Goal: Task Accomplishment & Management: Manage account settings

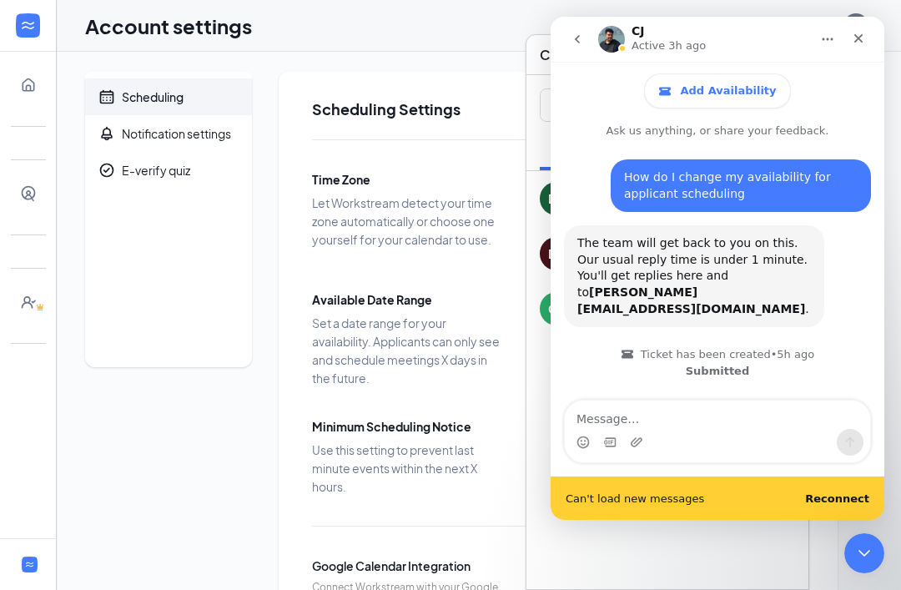
scroll to position [703, 0]
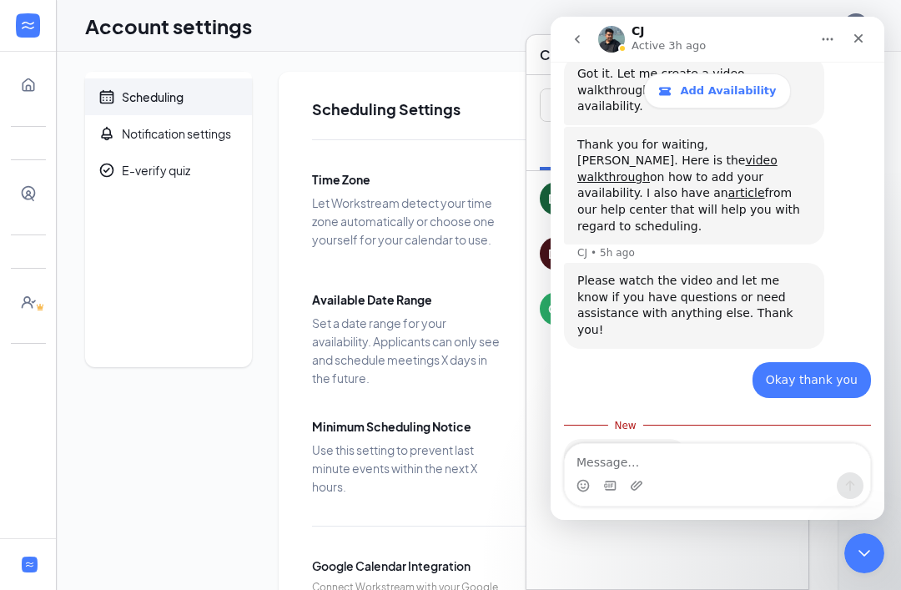
click at [615, 48] on img "Intercom messenger" at bounding box center [611, 39] width 27 height 27
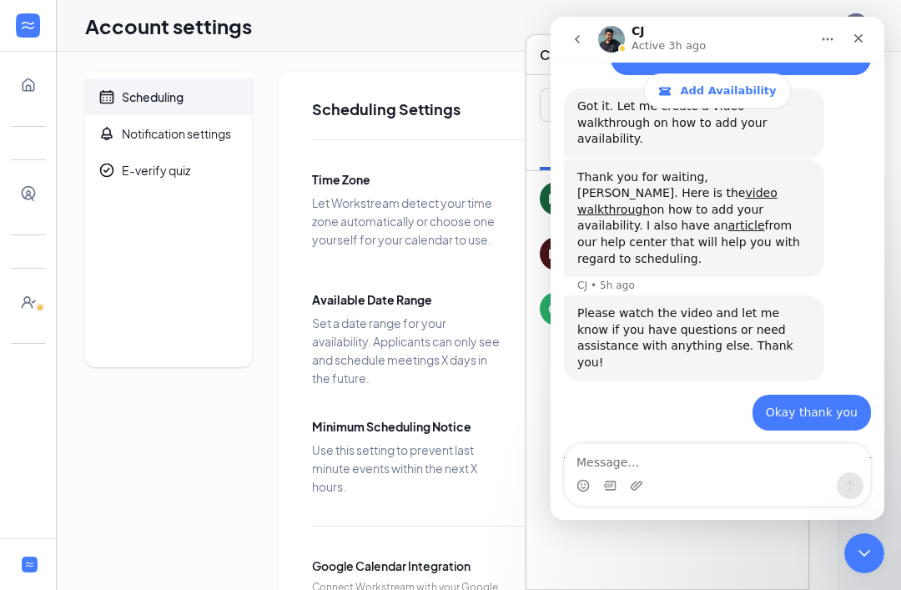
scroll to position [659, 0]
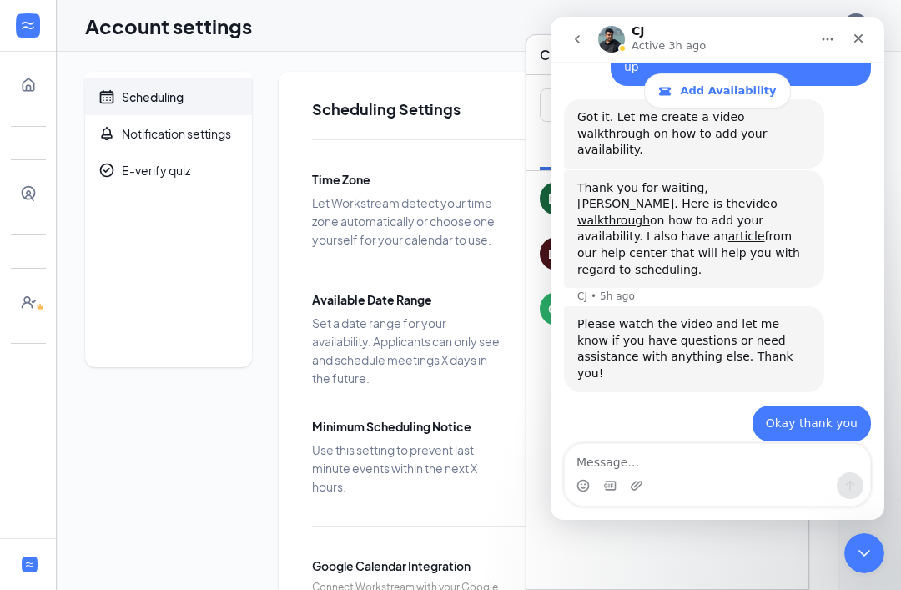
click at [621, 43] on img "Intercom messenger" at bounding box center [611, 39] width 27 height 27
click at [668, 29] on div "CJ Active 3h ago" at bounding box center [671, 39] width 78 height 29
click at [869, 43] on div "Close" at bounding box center [859, 38] width 30 height 30
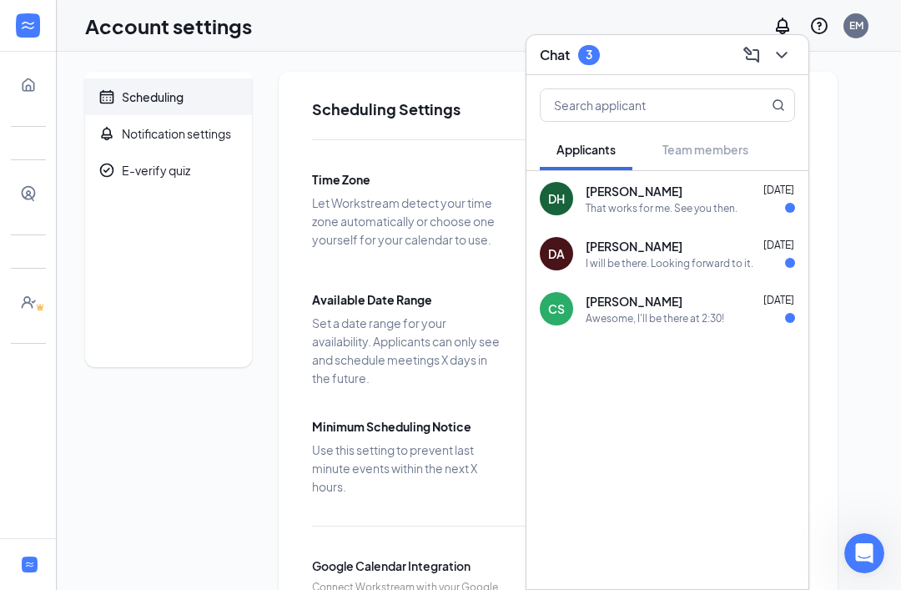
click at [860, 137] on div "Scheduling Notification settings E-verify quiz Scheduling Settings Time Zone Le…" at bounding box center [479, 422] width 788 height 700
click at [739, 199] on div "Doreen Hill Apr 7, 2024 That works for me. See you then." at bounding box center [690, 199] width 209 height 33
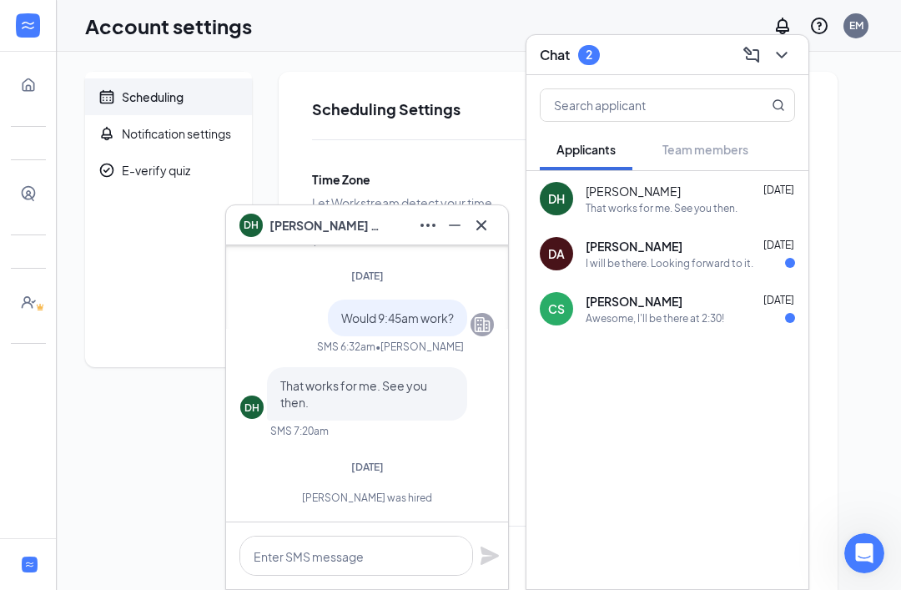
click at [488, 225] on icon "Cross" at bounding box center [482, 225] width 20 height 20
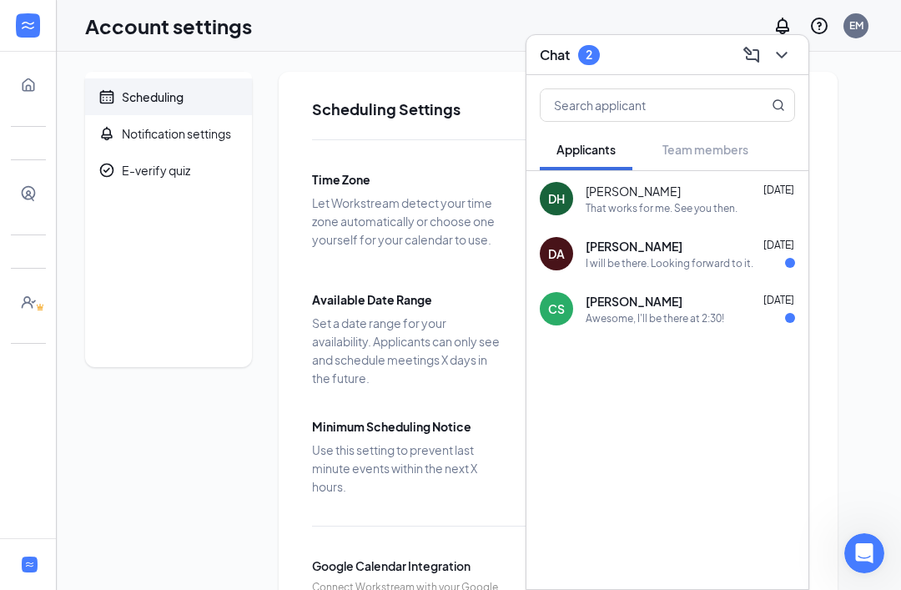
click at [793, 58] on button at bounding box center [782, 55] width 27 height 27
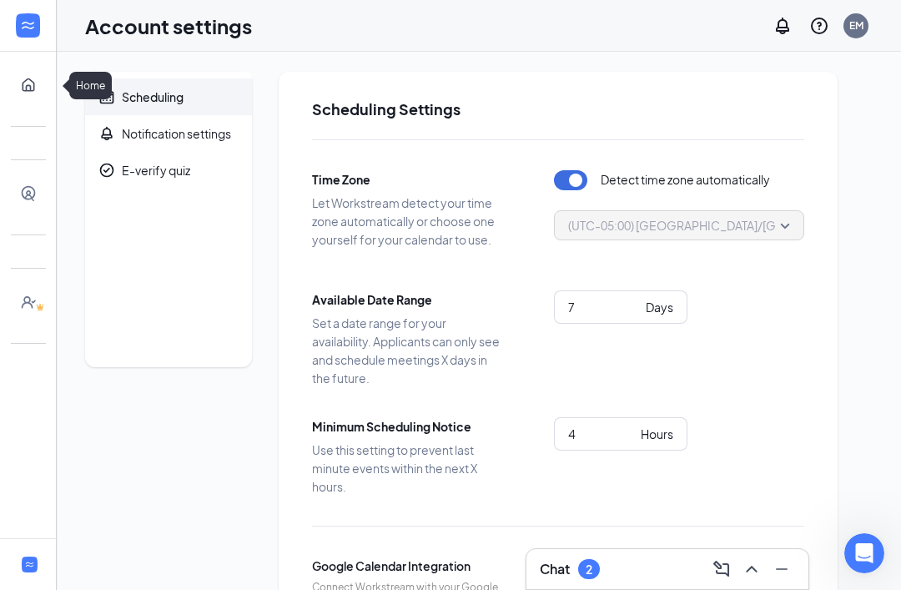
click at [43, 87] on link "Home" at bounding box center [51, 84] width 17 height 33
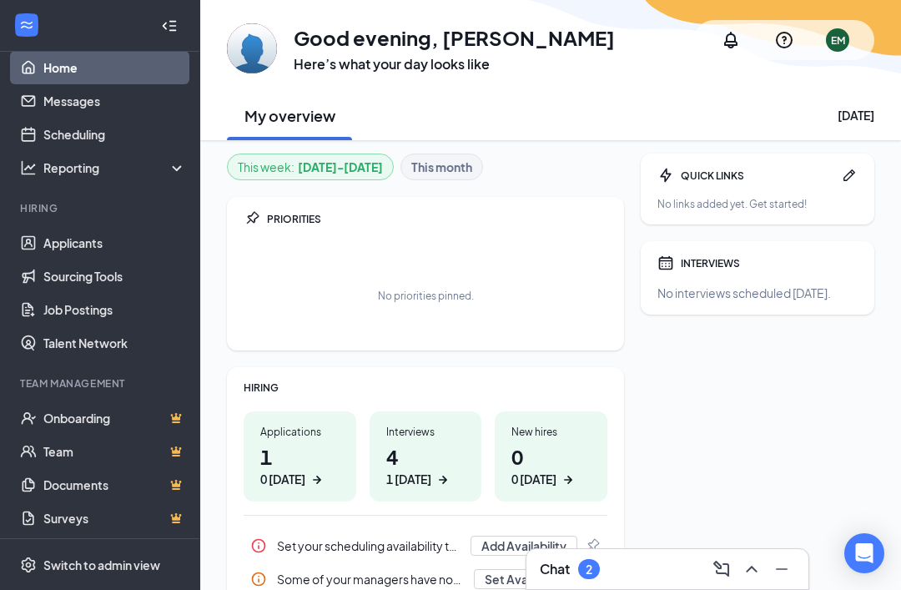
scroll to position [15, 0]
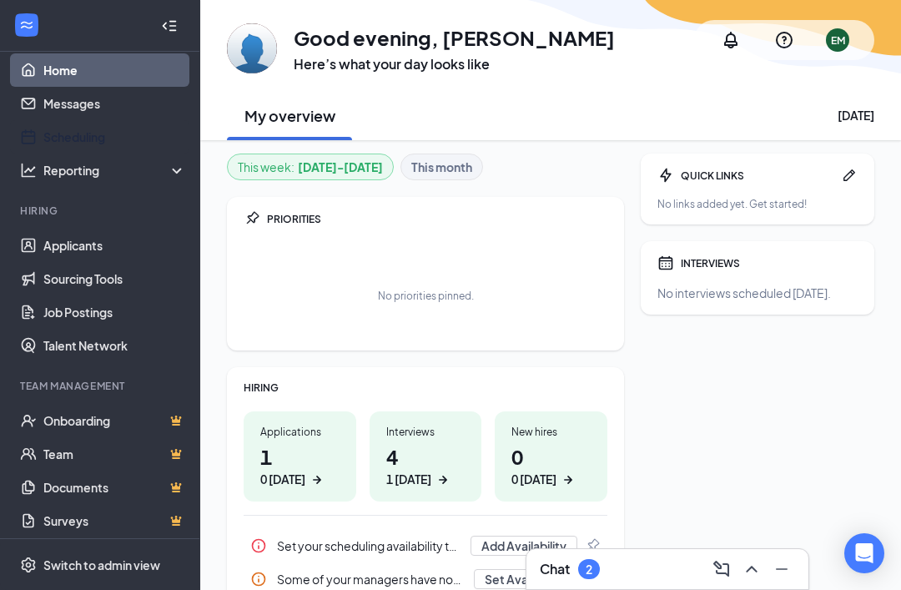
click at [140, 137] on link "Scheduling" at bounding box center [114, 136] width 143 height 33
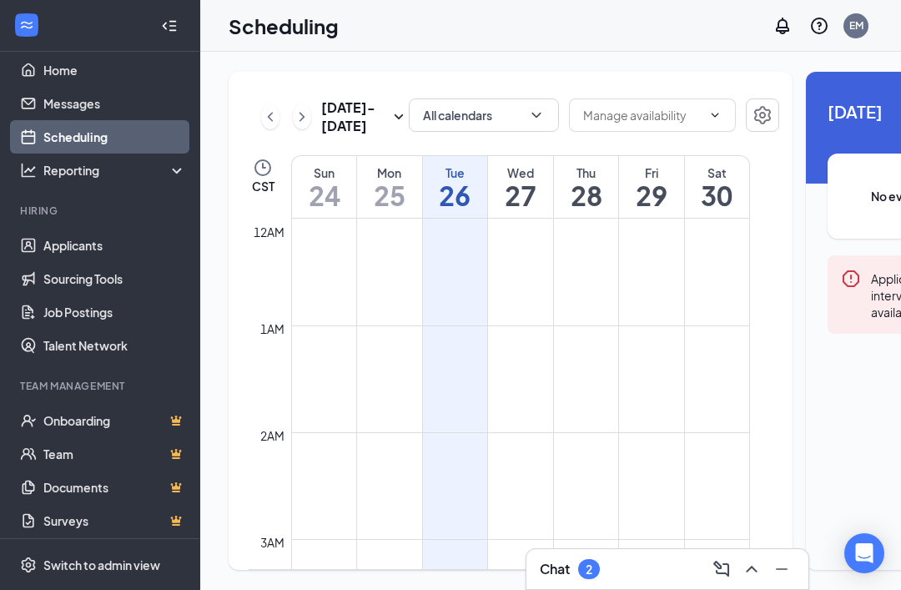
scroll to position [820, 0]
click at [522, 306] on td at bounding box center [520, 293] width 459 height 27
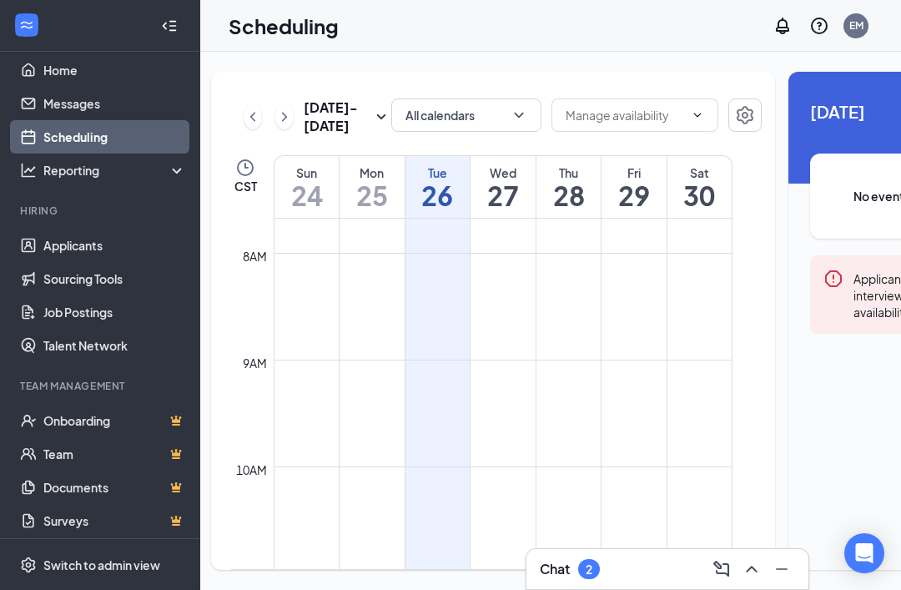
scroll to position [0, 22]
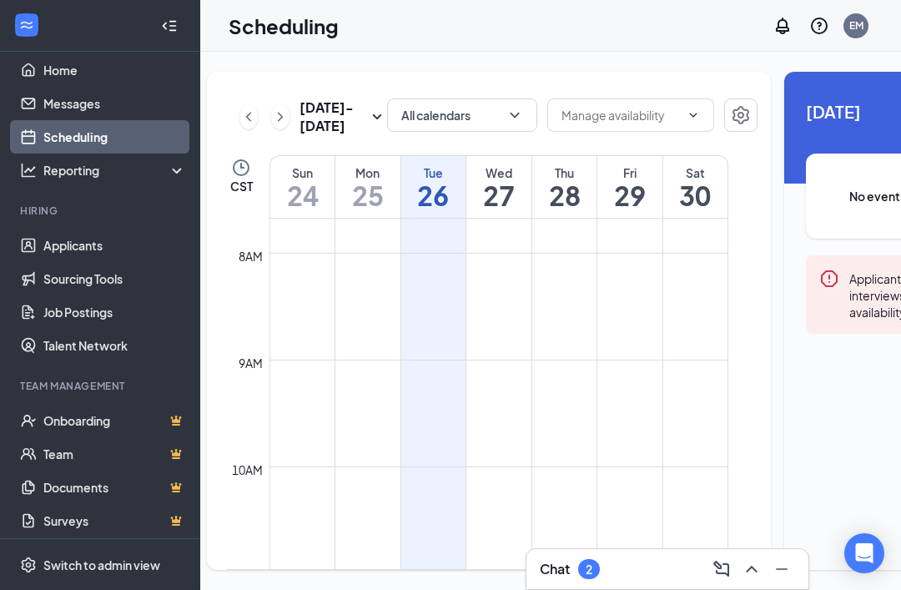
click at [497, 306] on td at bounding box center [499, 293] width 459 height 27
click at [505, 209] on h1 "27" at bounding box center [499, 195] width 65 height 28
click at [504, 209] on h1 "27" at bounding box center [499, 195] width 65 height 28
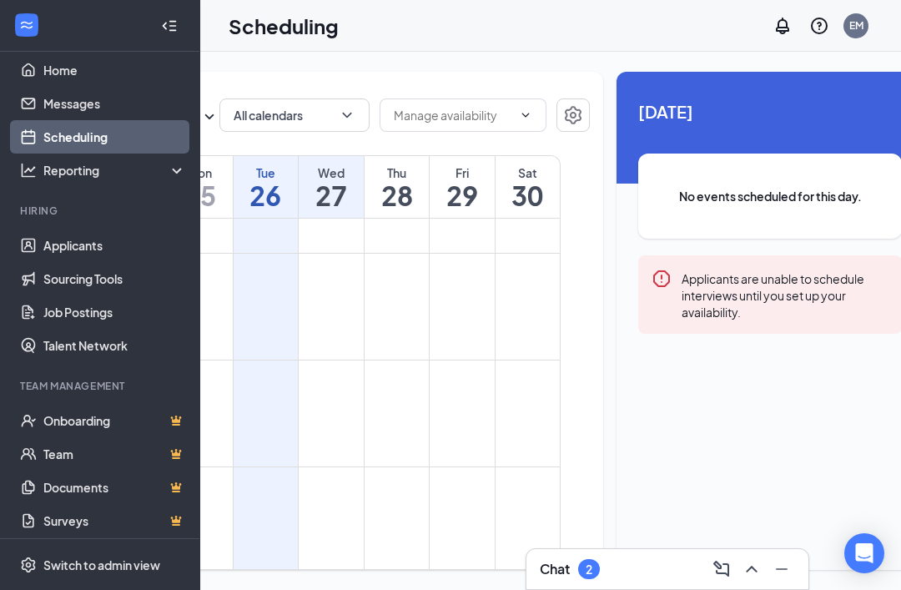
scroll to position [0, 189]
click at [750, 290] on div "Applicants are unable to schedule interviews until you set up your availability." at bounding box center [786, 295] width 207 height 52
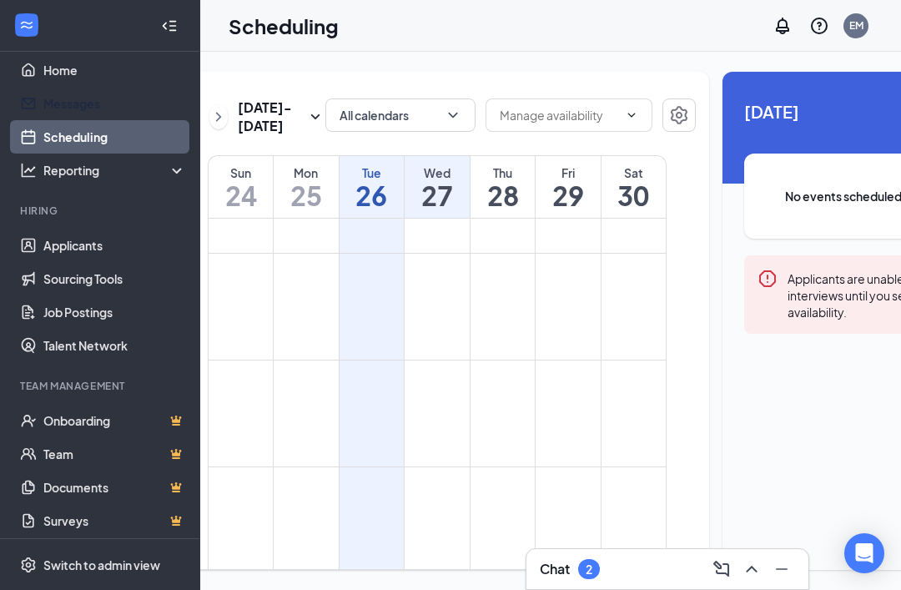
click at [116, 98] on link "Messages" at bounding box center [114, 103] width 143 height 33
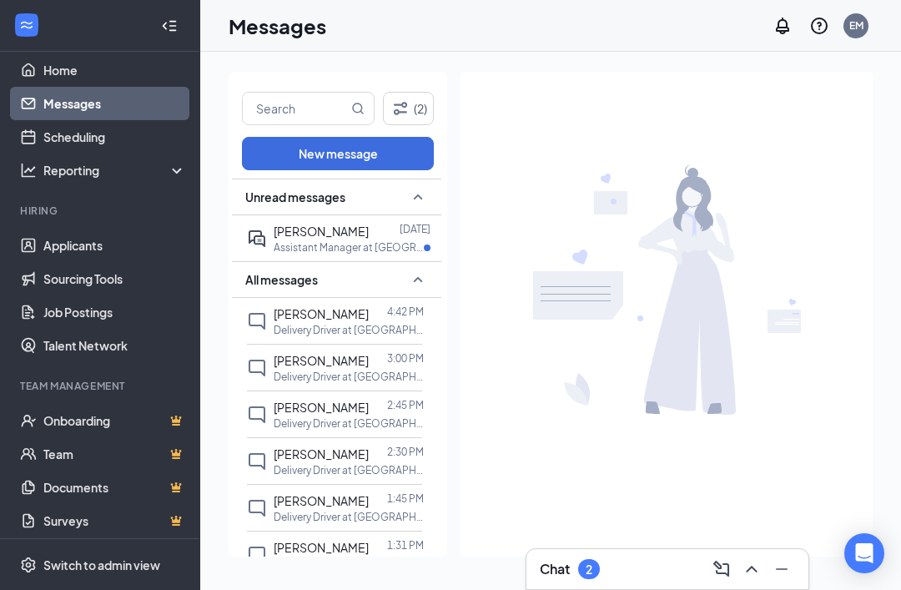
click at [69, 138] on link "Scheduling" at bounding box center [114, 136] width 143 height 33
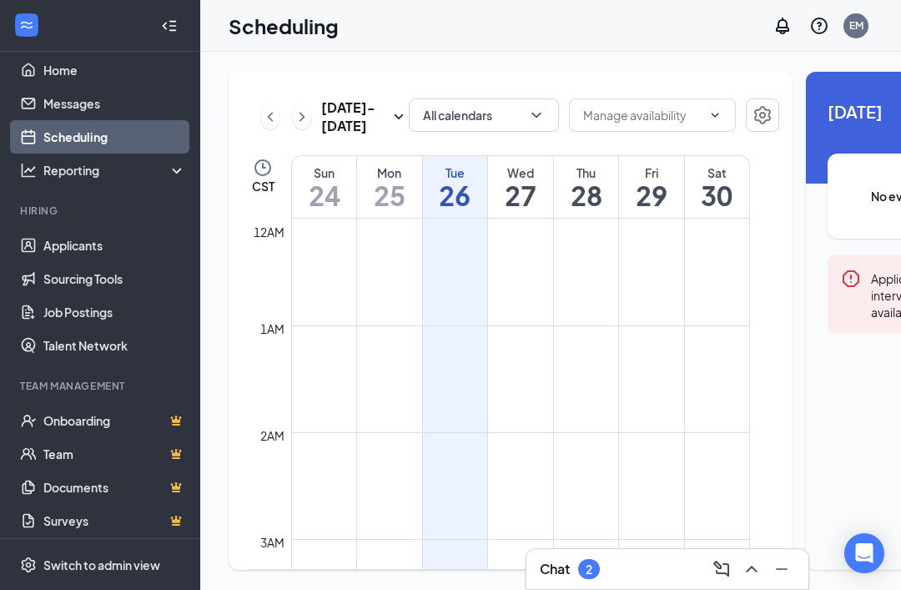
scroll to position [820, 0]
click at [653, 112] on input "text" at bounding box center [642, 115] width 119 height 18
click at [623, 149] on div "Delete all availability" at bounding box center [608, 154] width 109 height 18
type input "Delete all availability"
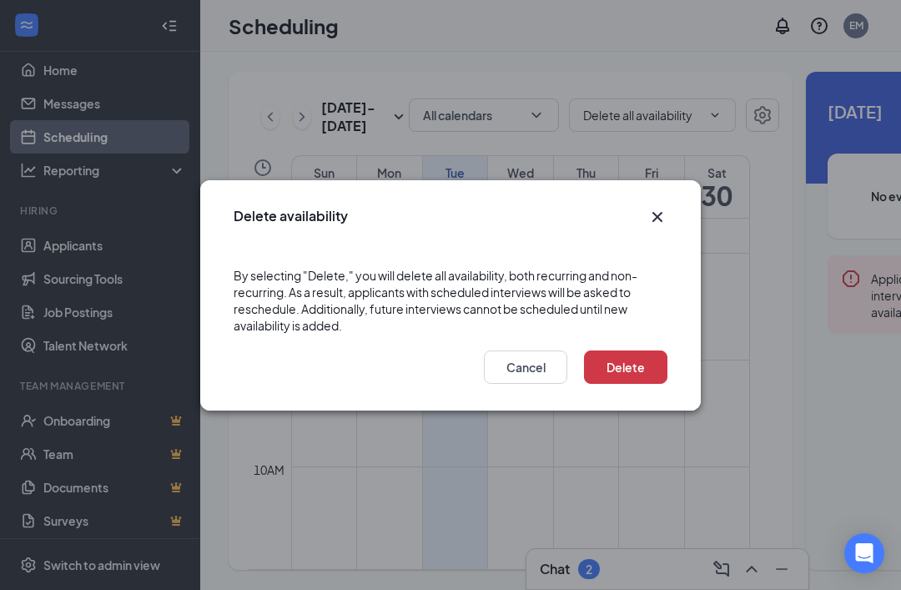
click at [658, 213] on icon "Cross" at bounding box center [658, 217] width 20 height 20
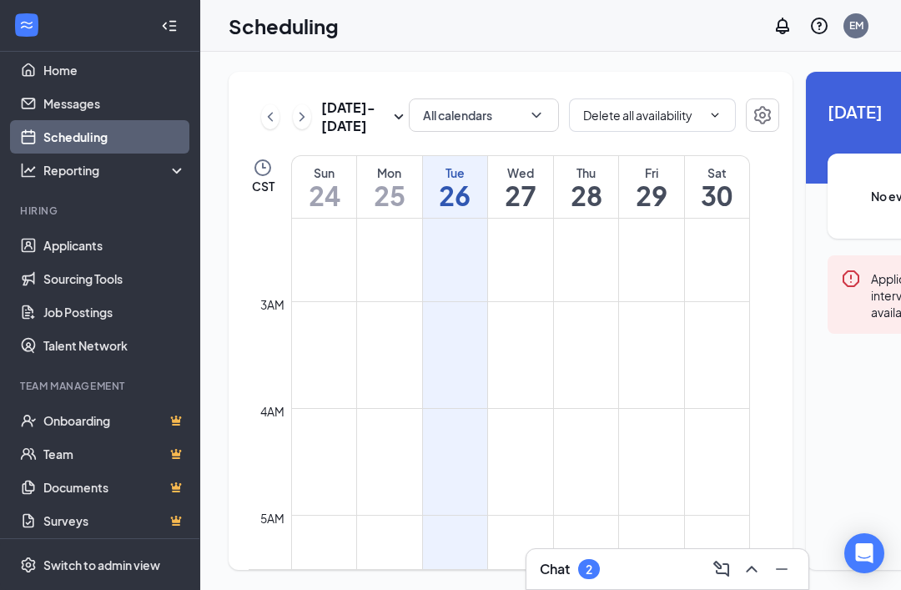
scroll to position [238, 0]
click at [529, 209] on h1 "27" at bounding box center [520, 195] width 65 height 28
click at [552, 248] on td at bounding box center [520, 234] width 459 height 27
click at [515, 300] on td at bounding box center [520, 288] width 459 height 27
click at [609, 275] on td at bounding box center [520, 261] width 459 height 27
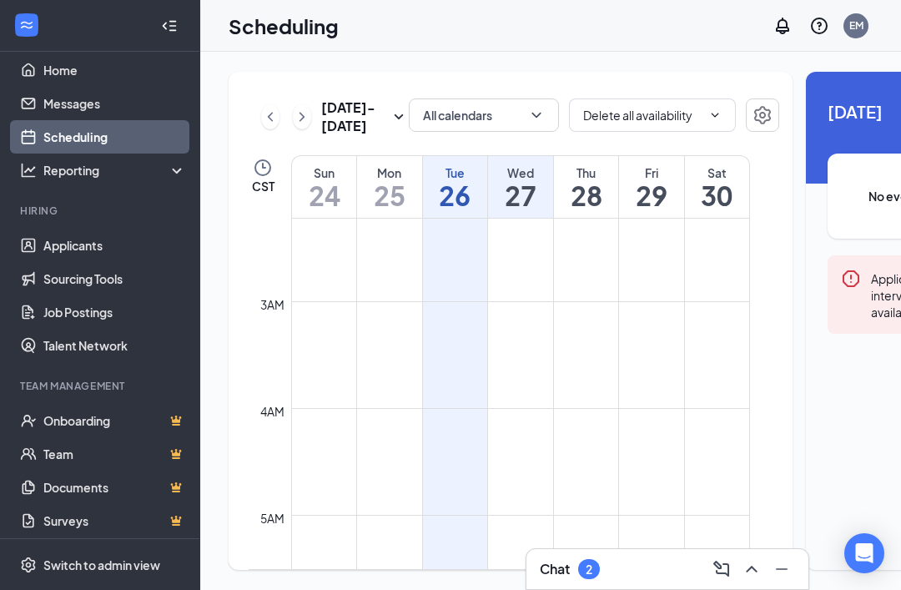
click at [583, 209] on h1 "28" at bounding box center [586, 195] width 65 height 28
click at [471, 208] on h1 "26" at bounding box center [455, 195] width 65 height 28
click at [457, 181] on div "Tue" at bounding box center [455, 172] width 65 height 17
click at [651, 563] on div "Chat 2" at bounding box center [667, 569] width 255 height 27
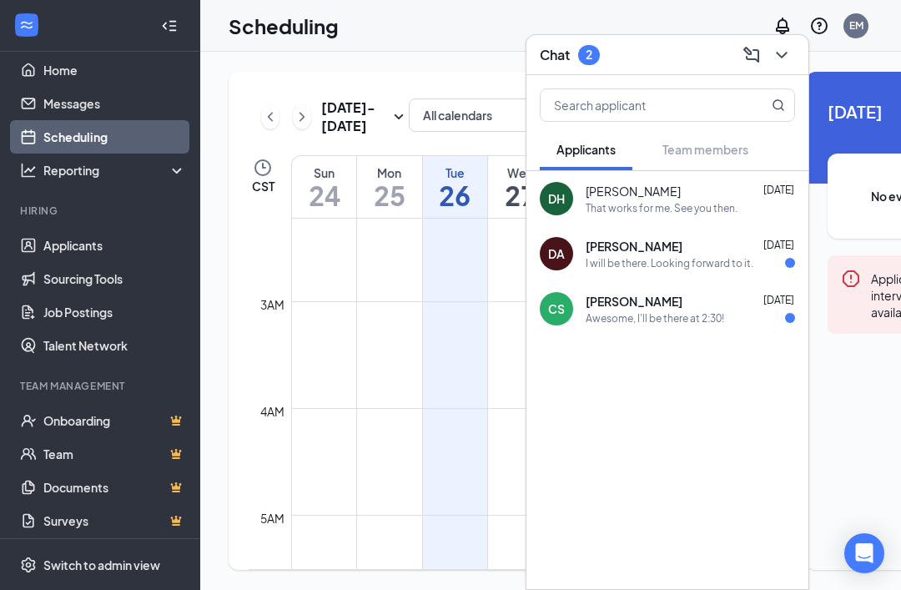
click at [784, 57] on icon "ChevronDown" at bounding box center [782, 55] width 20 height 20
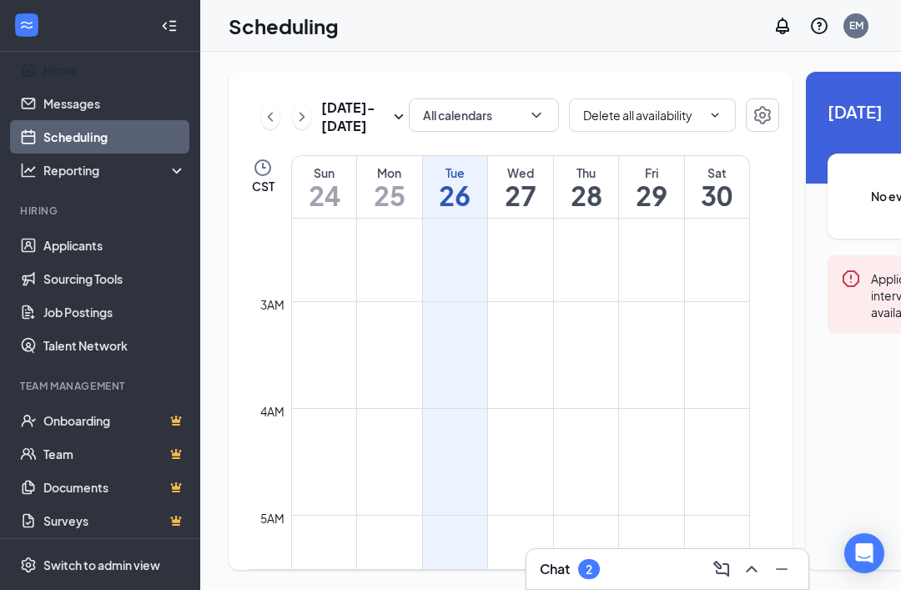
click at [100, 68] on link "Home" at bounding box center [114, 69] width 143 height 33
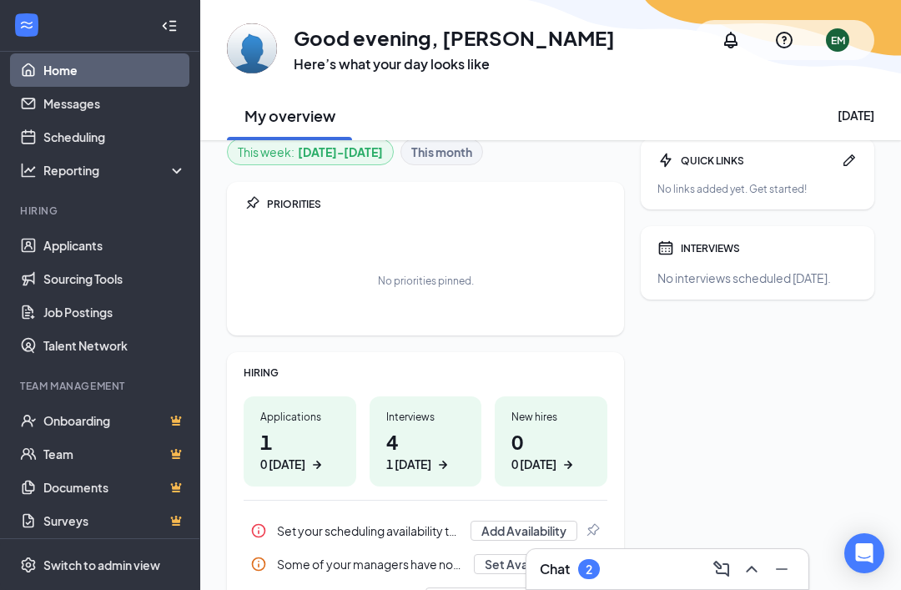
scroll to position [103, 0]
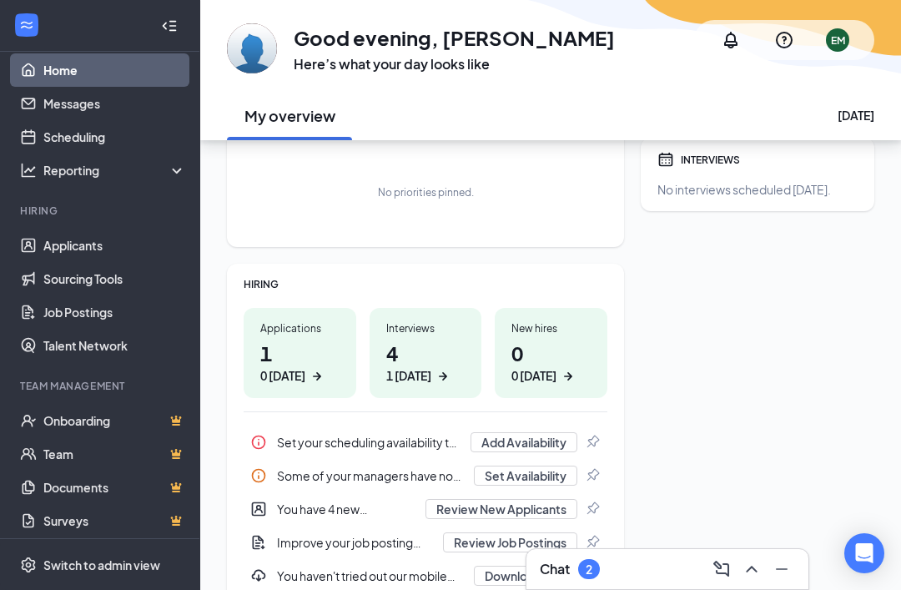
click at [515, 447] on button "Add Availability" at bounding box center [524, 442] width 107 height 20
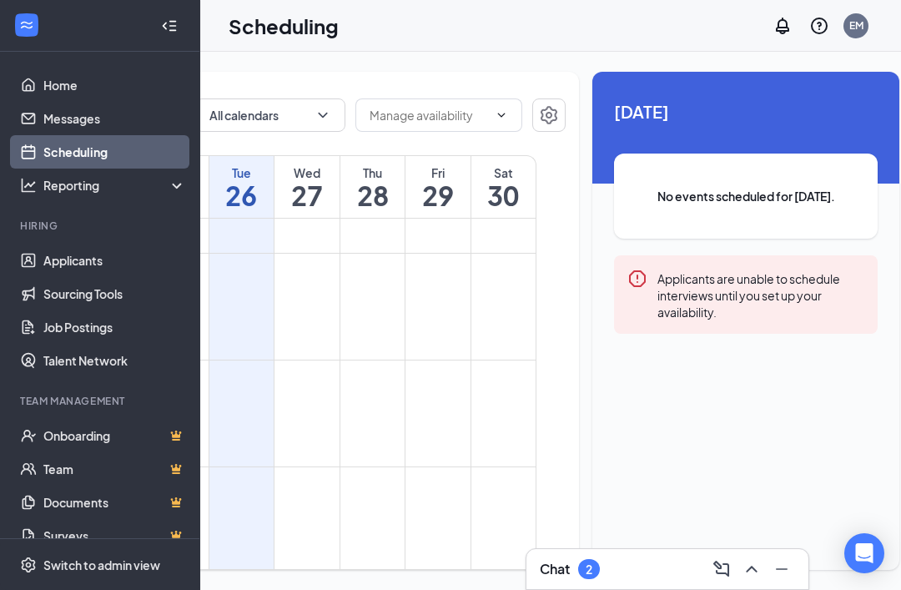
scroll to position [0, 212]
click at [77, 88] on link "Home" at bounding box center [114, 84] width 143 height 33
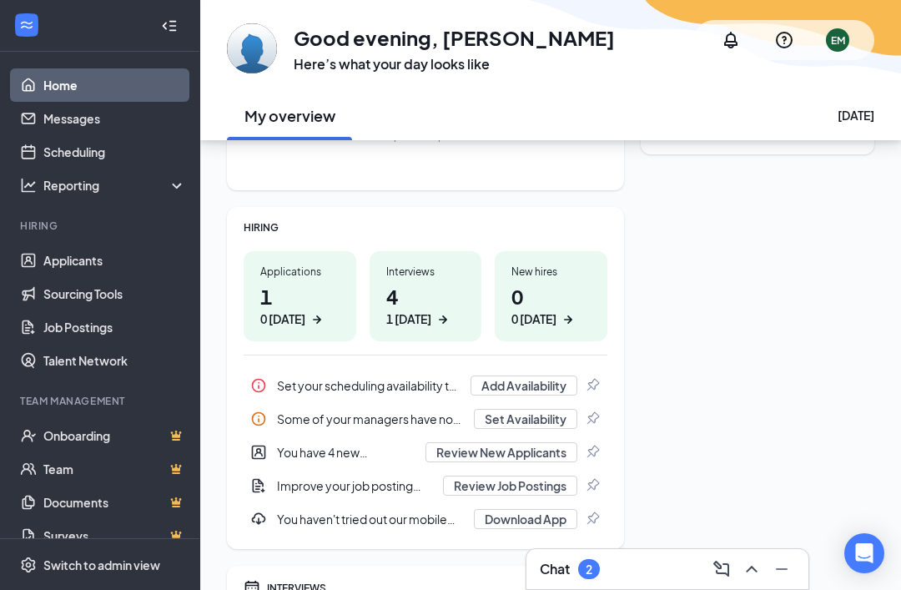
scroll to position [160, 0]
click at [548, 409] on button "Set Availability" at bounding box center [525, 419] width 103 height 20
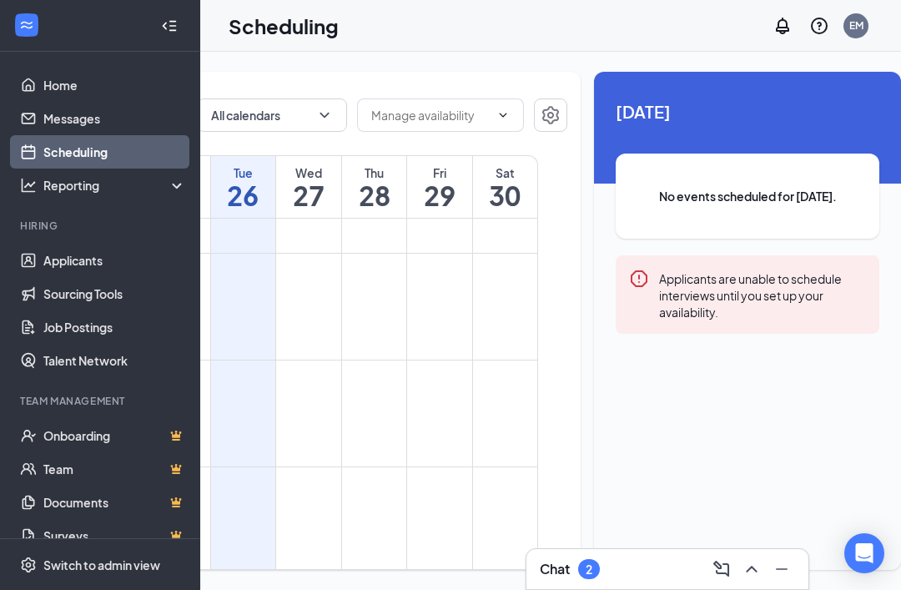
scroll to position [1, 0]
click at [311, 209] on h1 "27" at bounding box center [308, 195] width 65 height 28
click at [313, 209] on h1 "27" at bounding box center [308, 195] width 65 height 28
click at [875, 557] on div "Open Intercom Messenger" at bounding box center [865, 553] width 40 height 40
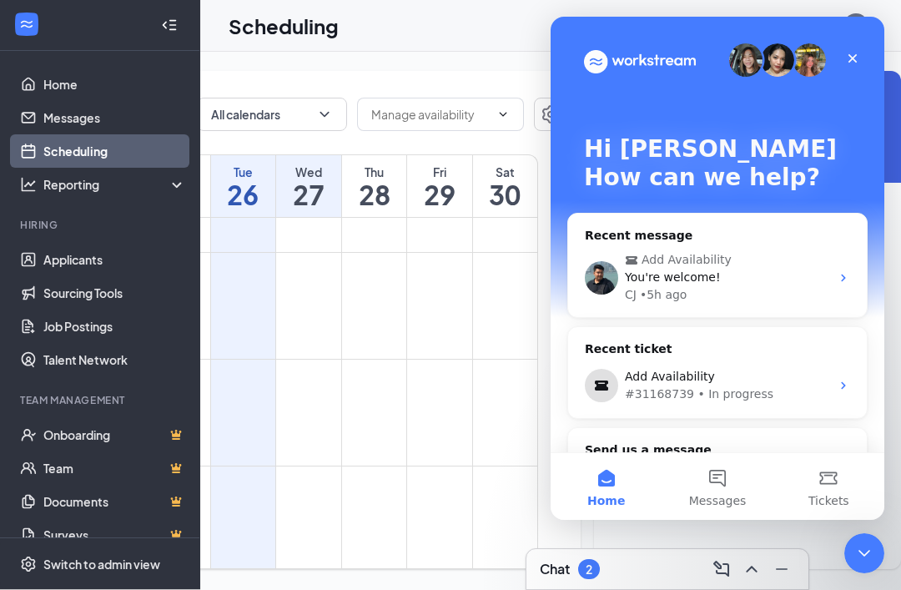
click at [798, 250] on div "Add Availability You're welcome! CJ • 5h ago" at bounding box center [717, 277] width 299 height 79
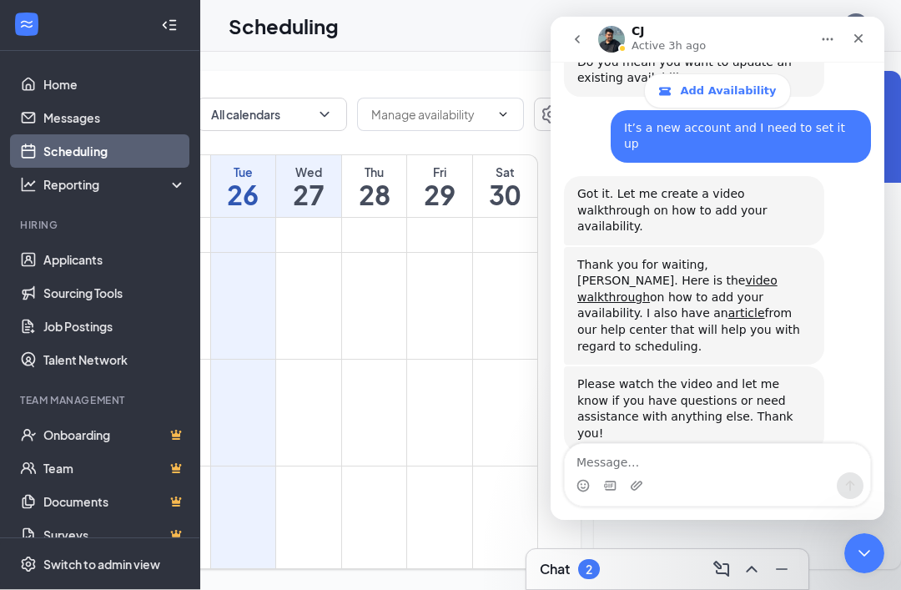
scroll to position [615, 0]
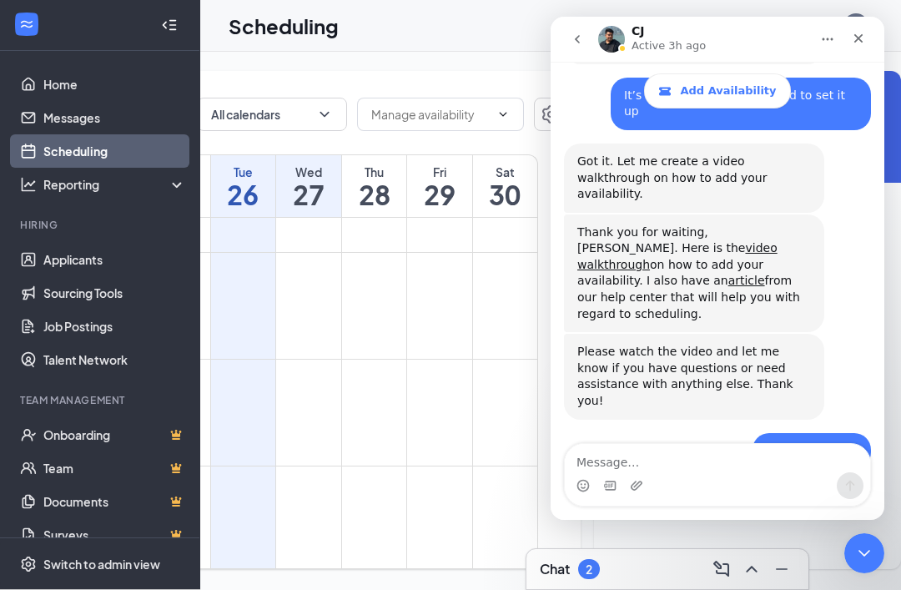
click at [711, 452] on textarea "Message…" at bounding box center [717, 458] width 305 height 28
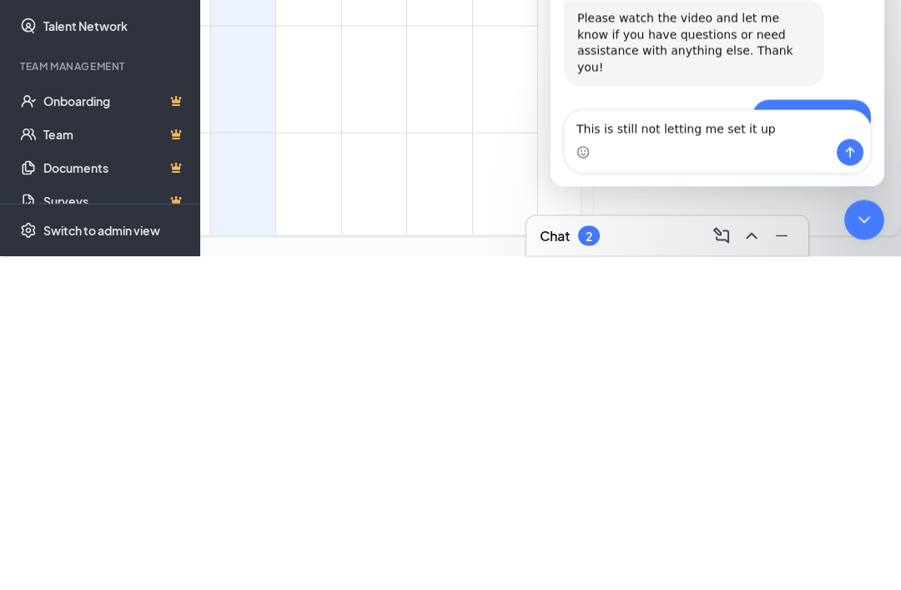
type textarea "This is still not letting me set it up"
click at [850, 148] on icon "Send a message…" at bounding box center [850, 152] width 13 height 13
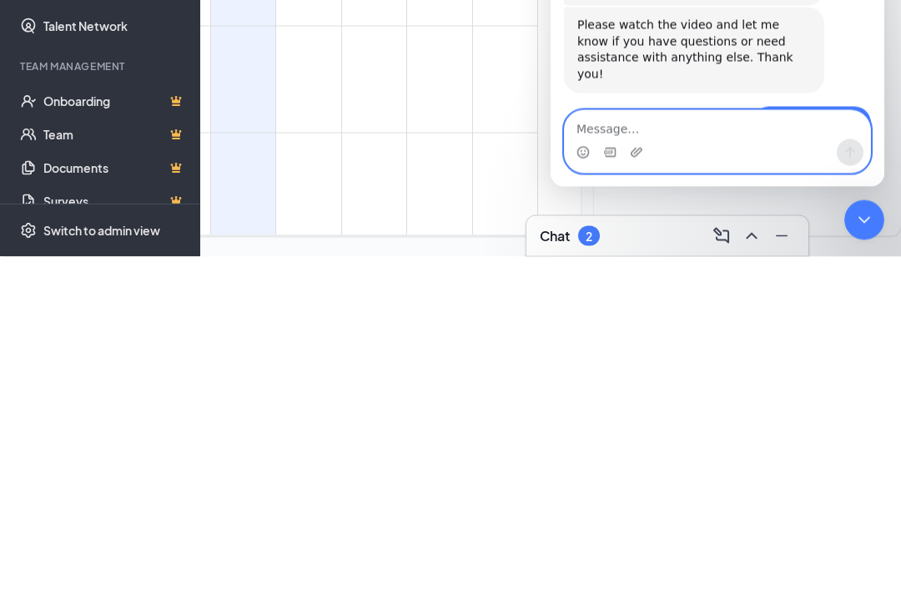
scroll to position [664, 0]
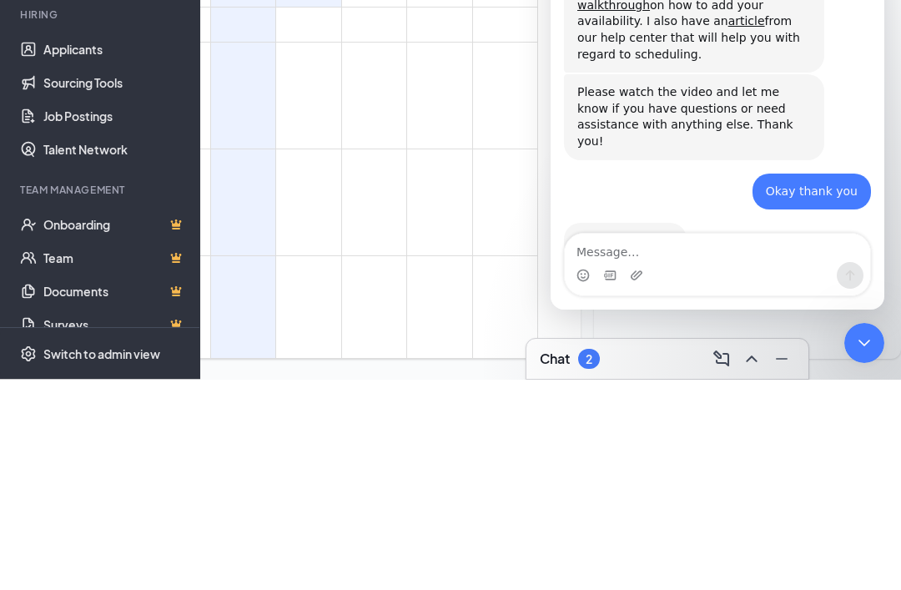
click at [642, 290] on div "This is still not letting me set it up [PERSON_NAME] • Just now" at bounding box center [717, 318] width 307 height 57
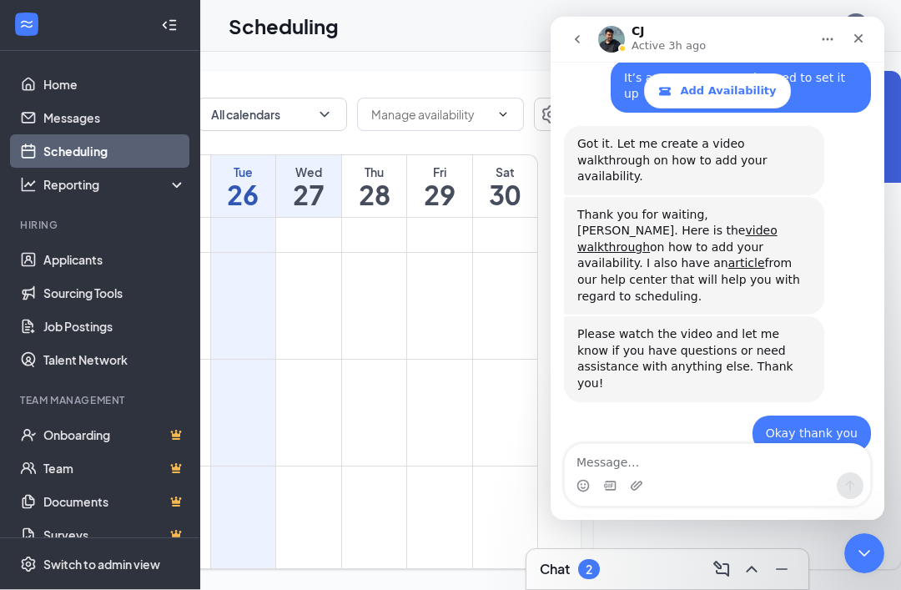
scroll to position [620, 0]
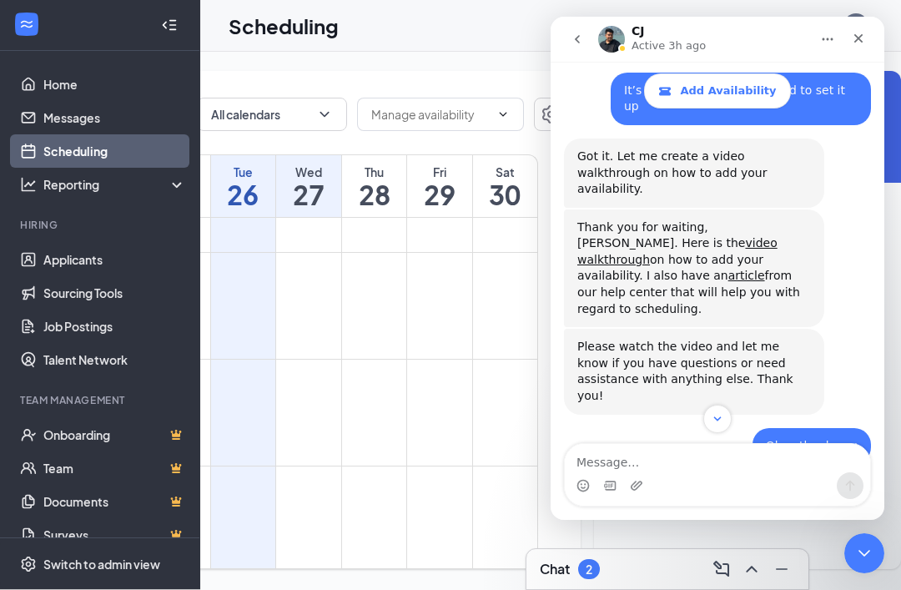
click at [661, 236] on link "video walkthrough" at bounding box center [678, 251] width 200 height 30
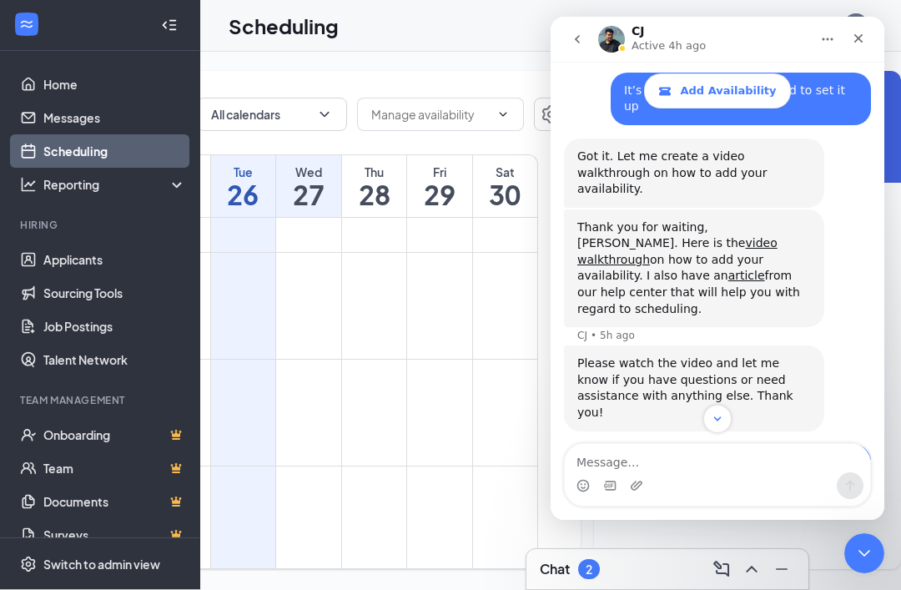
click at [856, 42] on icon "Close" at bounding box center [859, 38] width 9 height 9
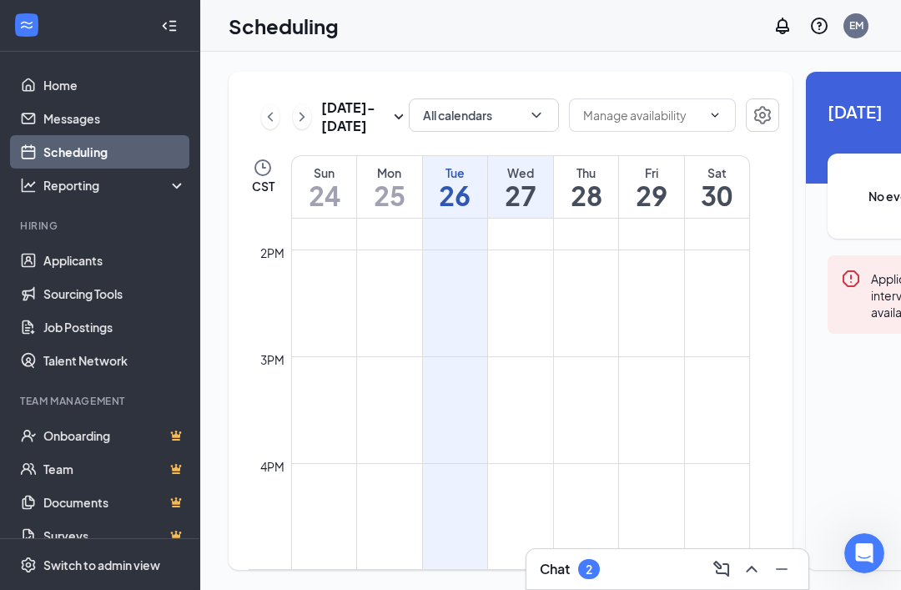
scroll to position [1459, 0]
click at [530, 416] on td at bounding box center [520, 402] width 459 height 27
click at [528, 416] on td at bounding box center [520, 402] width 459 height 27
click at [534, 181] on div "Wed" at bounding box center [520, 172] width 65 height 17
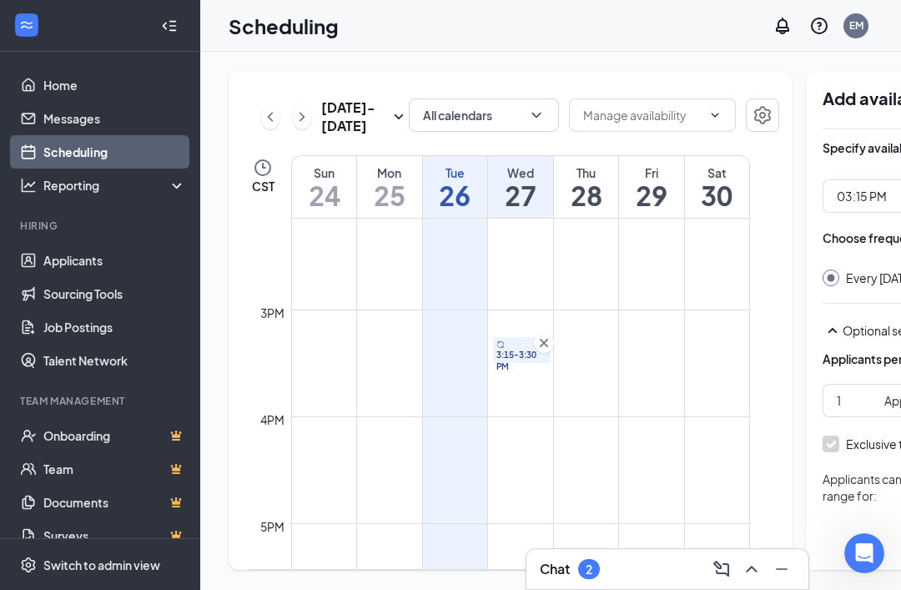
click at [528, 363] on link "3:15-3:30 PM" at bounding box center [521, 349] width 62 height 27
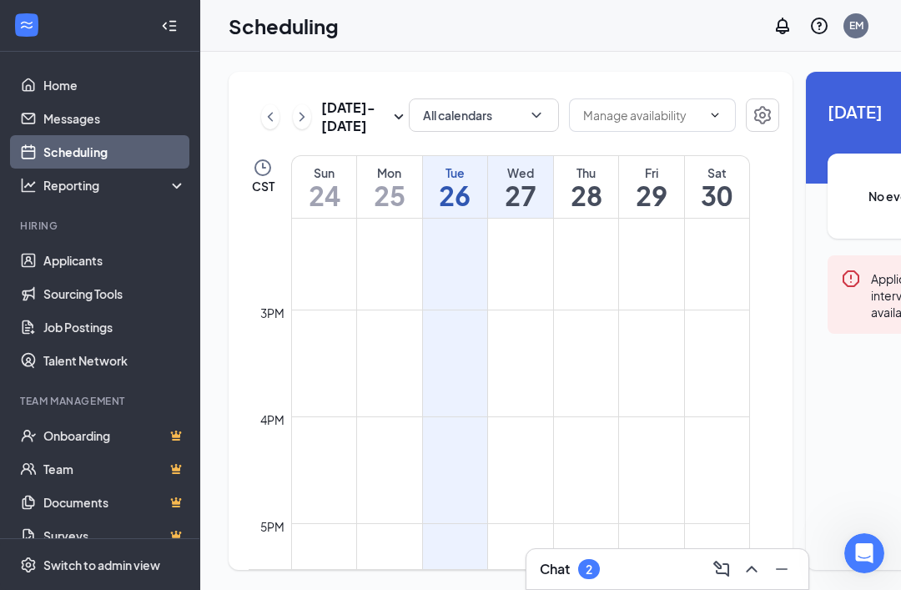
click at [515, 363] on td at bounding box center [520, 349] width 459 height 27
click at [507, 363] on td at bounding box center [520, 349] width 459 height 27
click at [533, 310] on td at bounding box center [520, 296] width 459 height 27
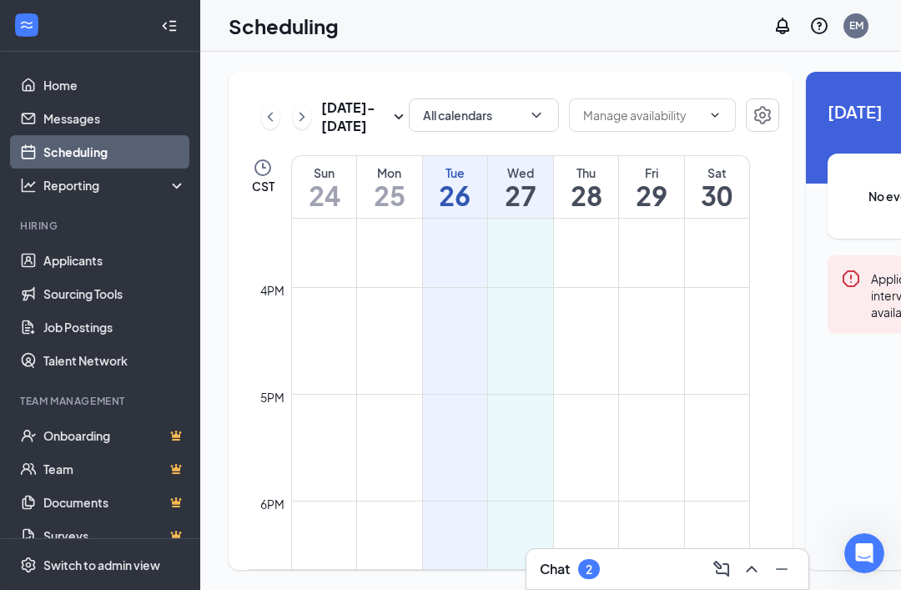
scroll to position [1641, 0]
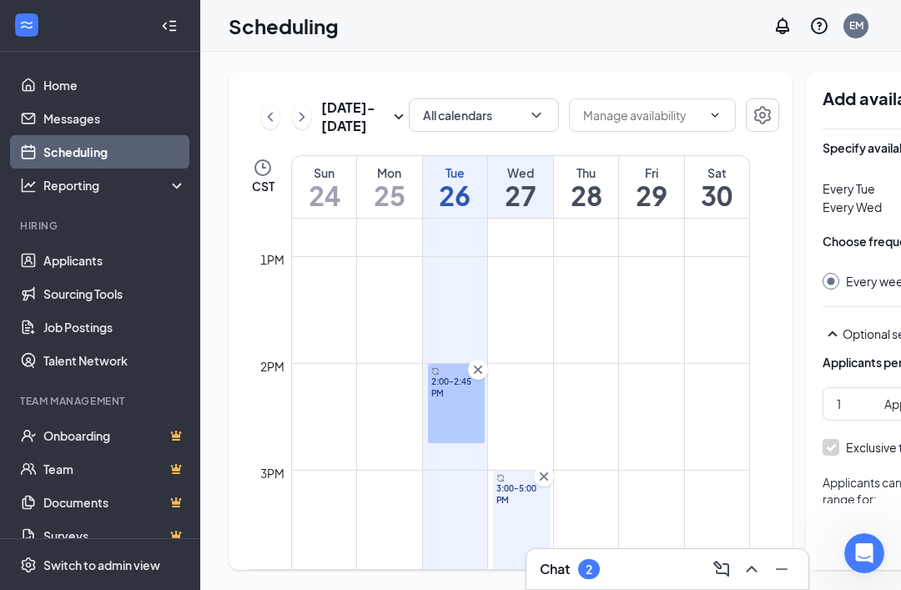
scroll to position [1352, 0]
click at [452, 398] on link "2:00-2:45 PM" at bounding box center [456, 402] width 62 height 80
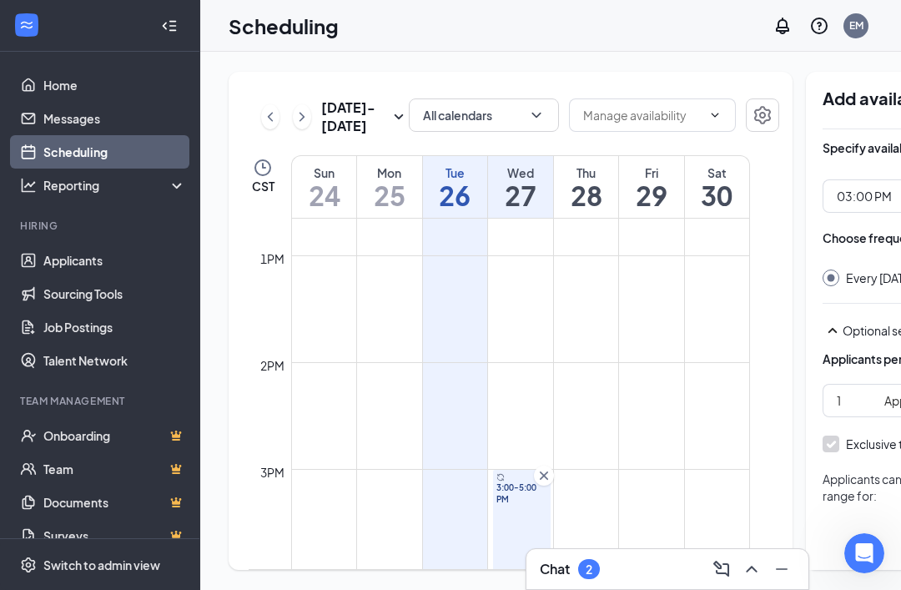
click at [456, 416] on td at bounding box center [520, 429] width 459 height 27
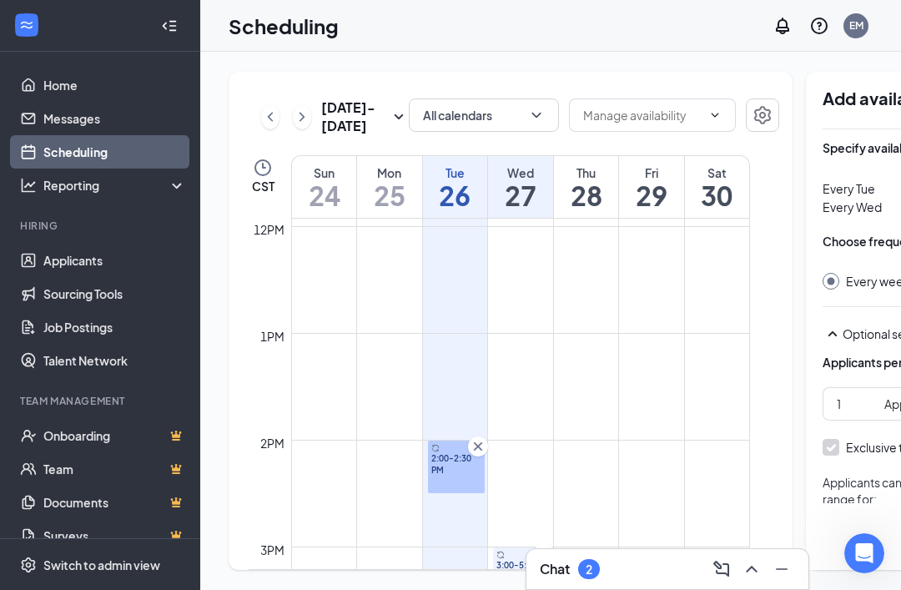
scroll to position [1277, 0]
click at [481, 438] on link "2:00-2:30 PM" at bounding box center [456, 463] width 62 height 53
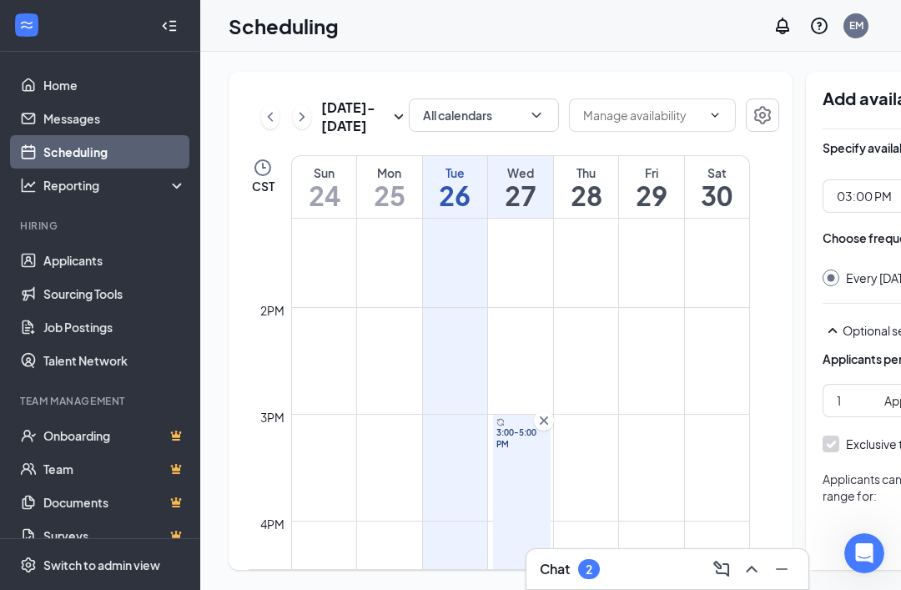
scroll to position [1411, 0]
